Goal: Book appointment/travel/reservation

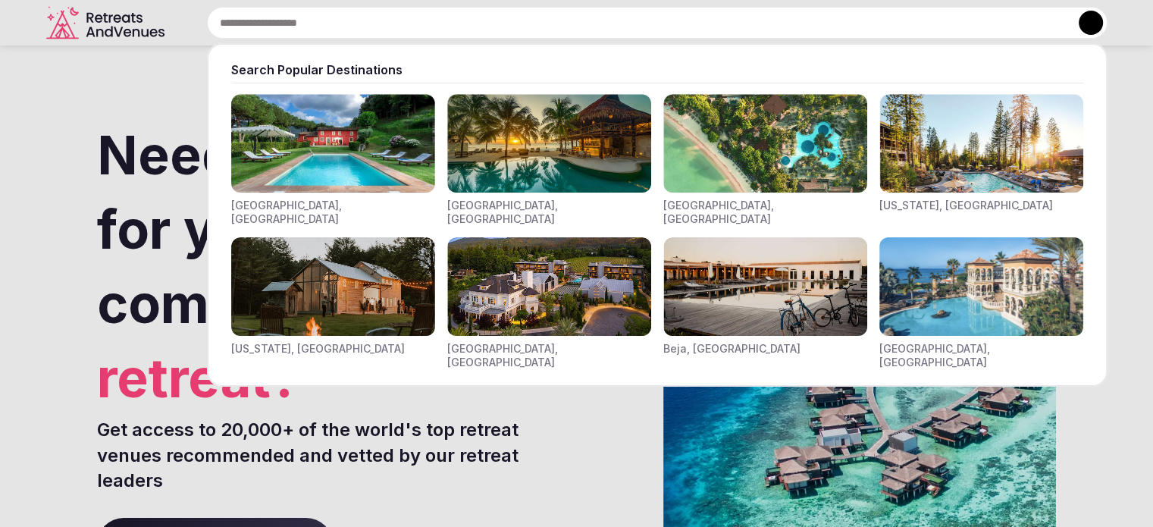
click at [334, 30] on input "text" at bounding box center [657, 23] width 900 height 32
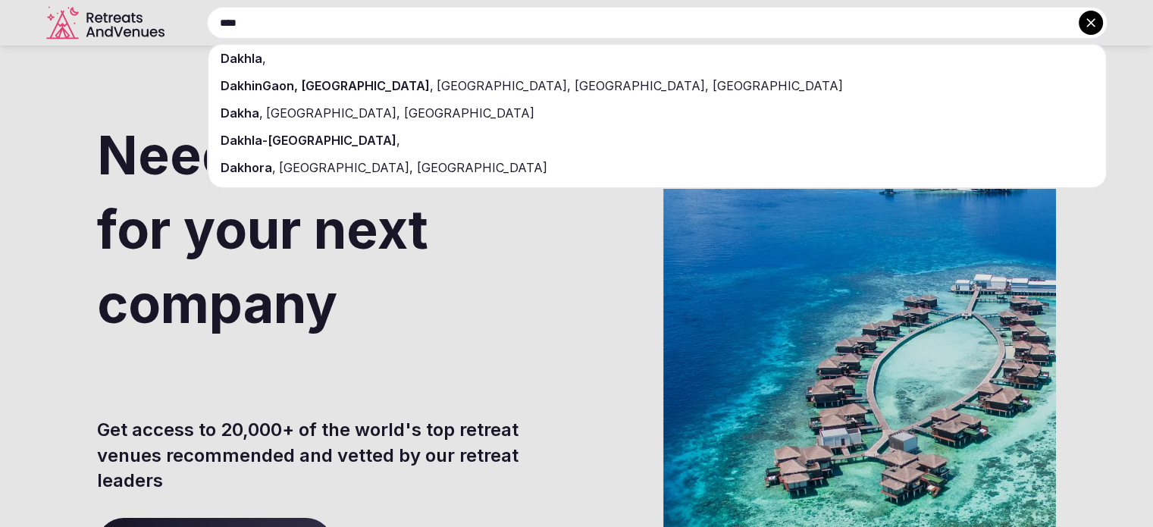
type input "****"
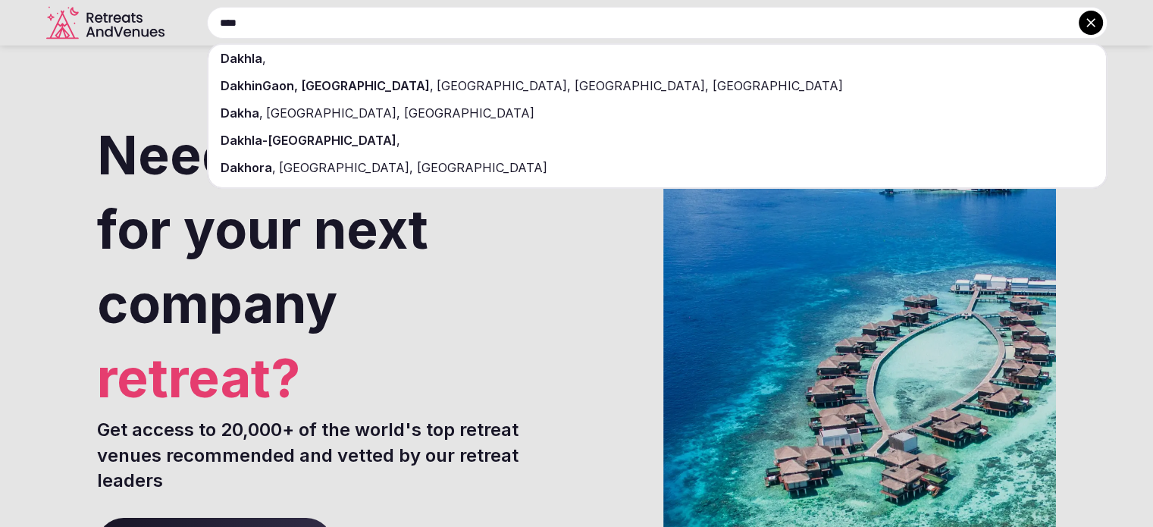
click at [364, 145] on div "Dakhla-[GEOGRAPHIC_DATA] ," at bounding box center [656, 140] width 897 height 27
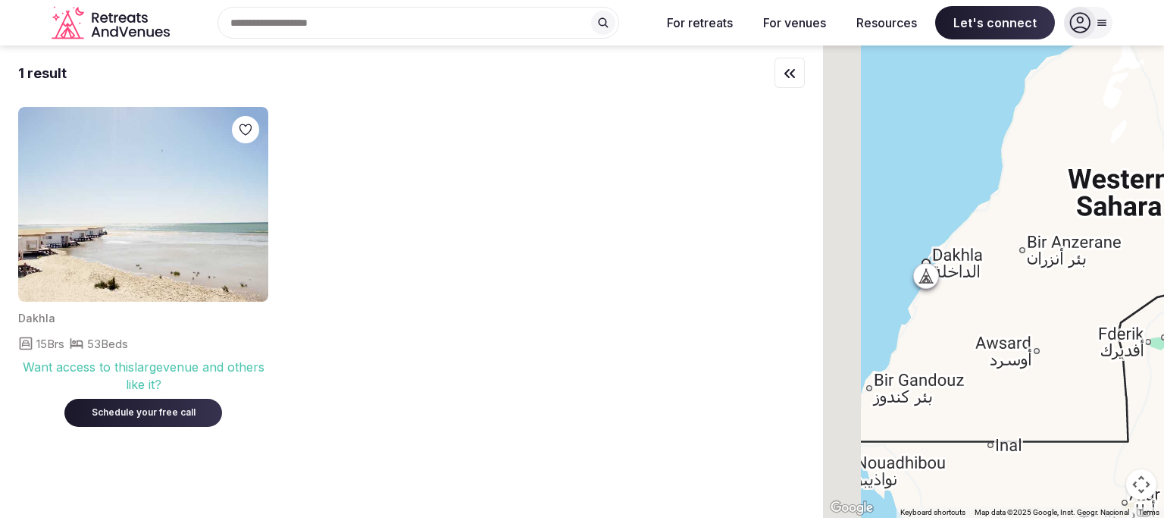
drag, startPoint x: 965, startPoint y: 267, endPoint x: 1046, endPoint y: 290, distance: 84.2
click at [1046, 290] on div at bounding box center [993, 281] width 341 height 472
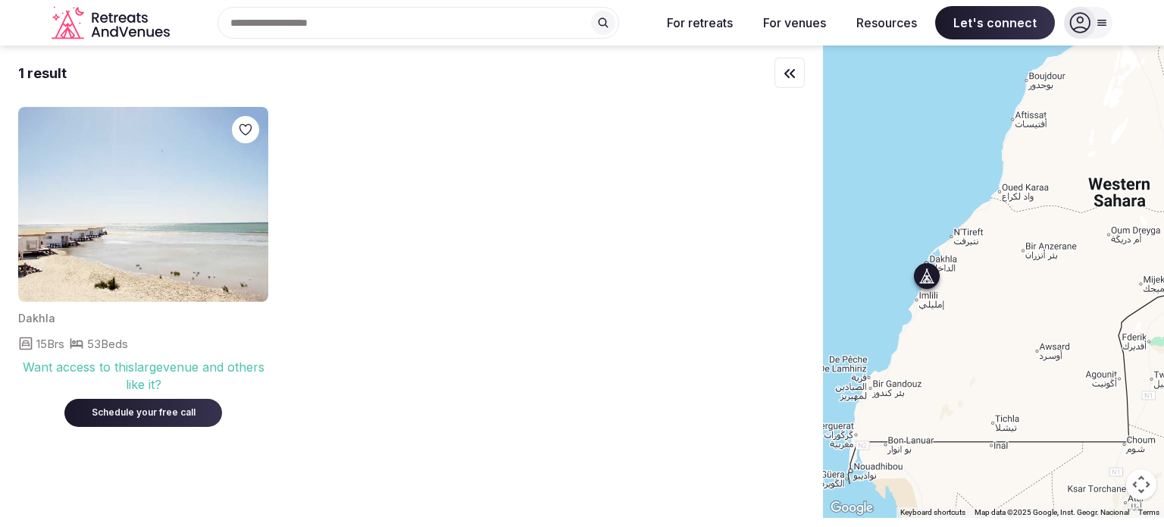
click at [221, 236] on img at bounding box center [143, 204] width 250 height 195
click at [139, 411] on div "Schedule your free call" at bounding box center [143, 412] width 121 height 13
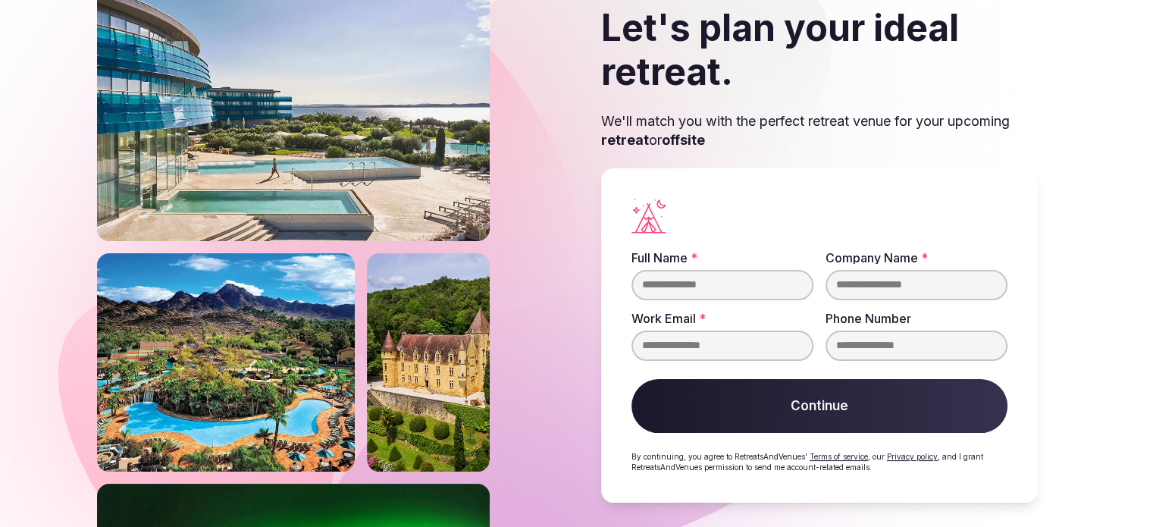
scroll to position [85, 0]
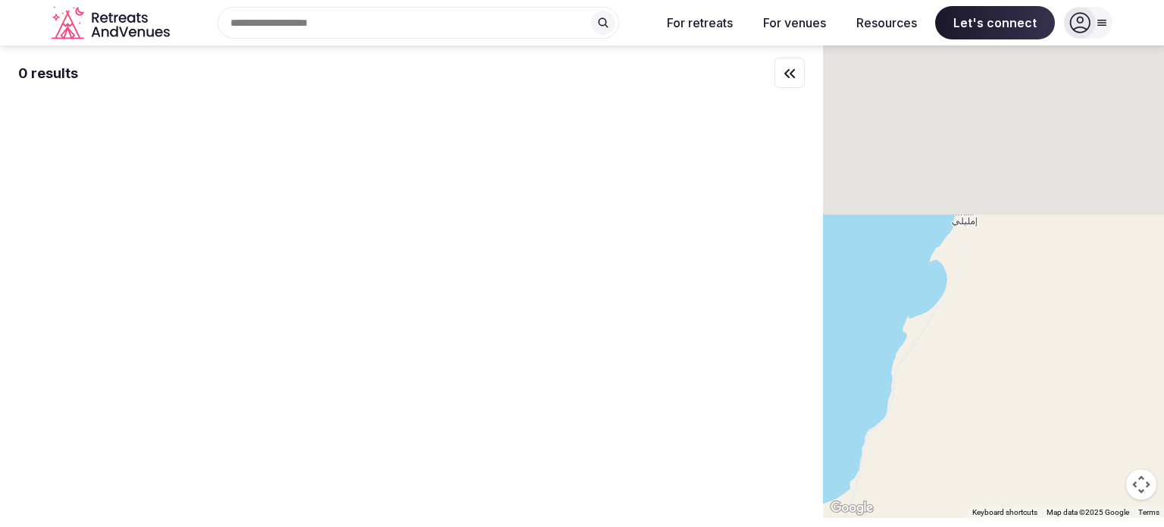
drag, startPoint x: 982, startPoint y: 172, endPoint x: 987, endPoint y: 342, distance: 169.8
click at [990, 342] on div at bounding box center [993, 281] width 341 height 472
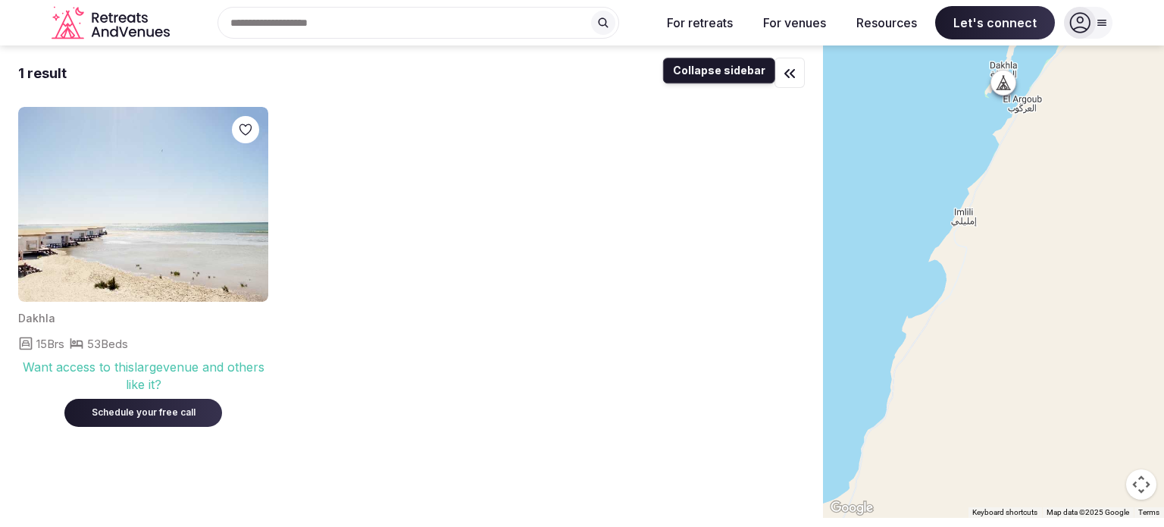
click at [789, 71] on icon "button" at bounding box center [789, 73] width 18 height 18
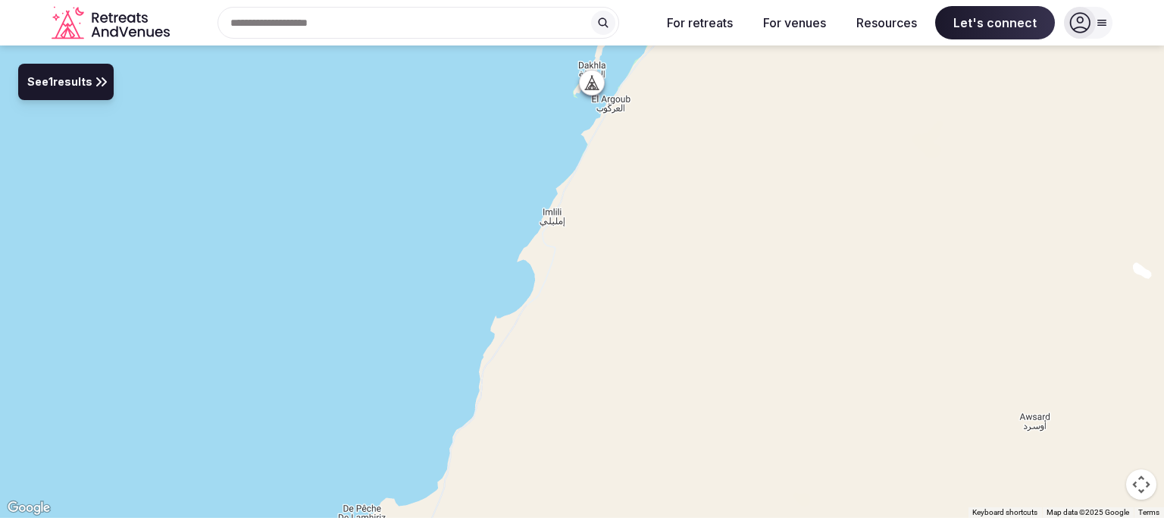
click at [590, 88] on icon at bounding box center [591, 86] width 4 height 5
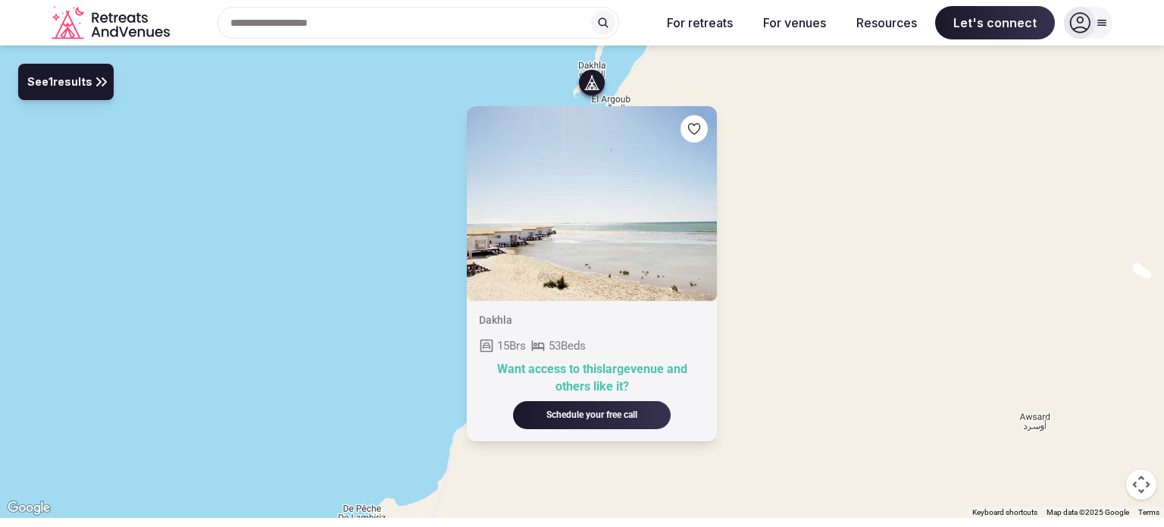
click at [0, 0] on icon "button" at bounding box center [0, 0] width 0 height 0
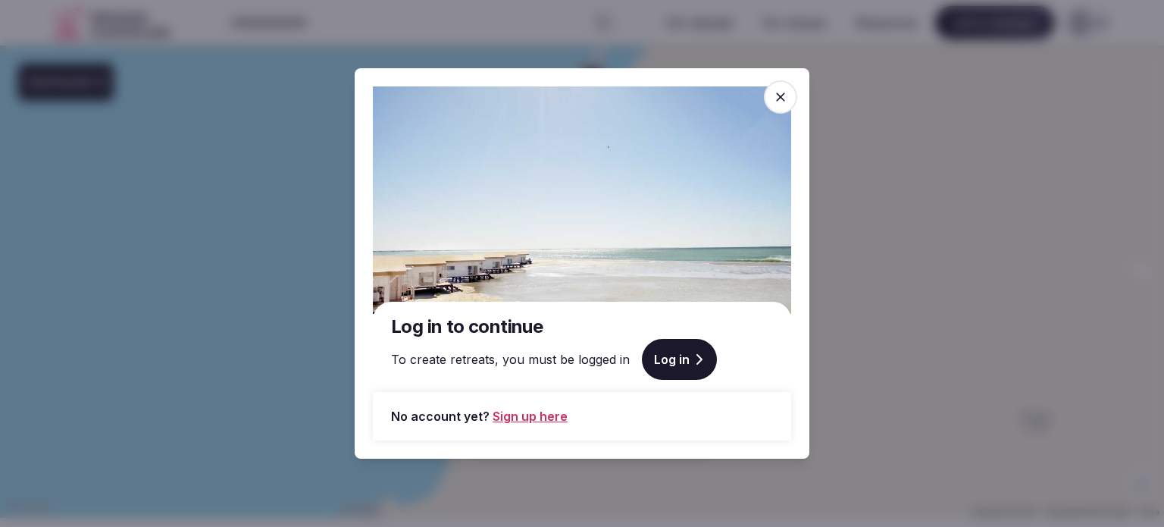
click at [677, 355] on link "Log in" at bounding box center [679, 359] width 75 height 41
